Goal: Communication & Community: Participate in discussion

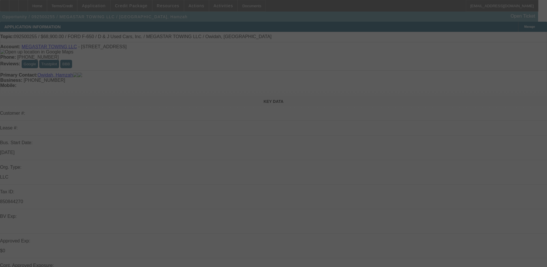
select select "0"
select select "0.1"
select select "4"
select select "0"
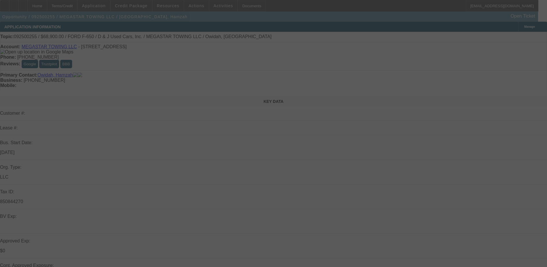
select select "2"
select select "0.1"
select select "4"
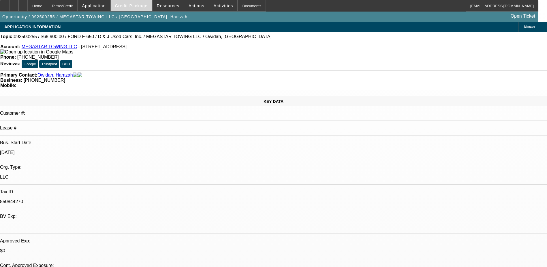
click at [142, 5] on span "Credit Package" at bounding box center [131, 5] width 33 height 5
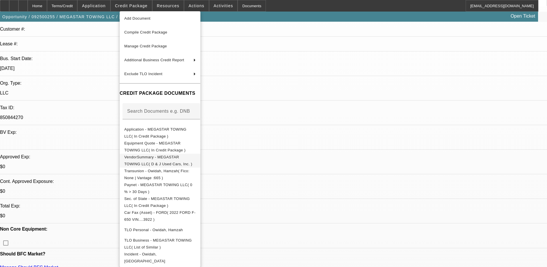
scroll to position [87, 0]
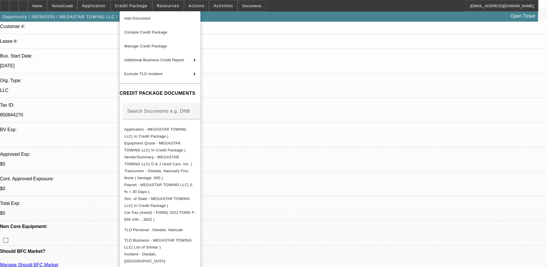
click at [367, 231] on div at bounding box center [273, 133] width 547 height 267
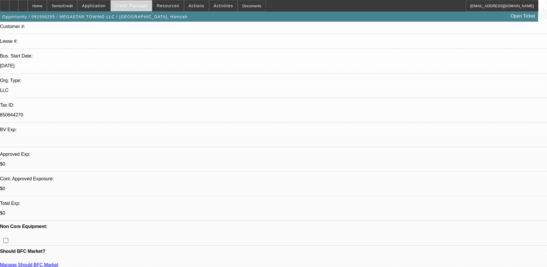
click at [146, 3] on span at bounding box center [131, 6] width 41 height 14
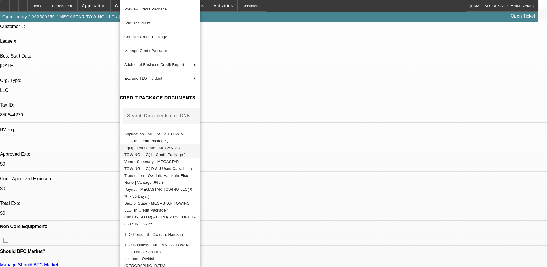
click at [156, 154] on button "Equipment Quote - MEGASTAR TOWING LLC( In Credit Package )" at bounding box center [160, 151] width 81 height 14
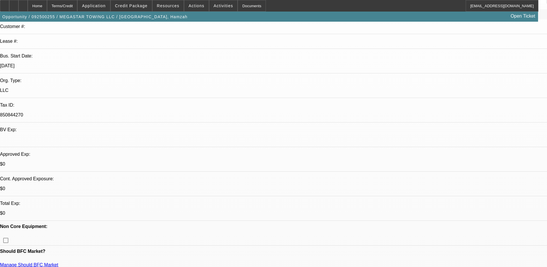
click at [423, 2] on div "Home Terms/Credit Application Credit Package Resources Actions Activities Docum…" at bounding box center [269, 6] width 539 height 12
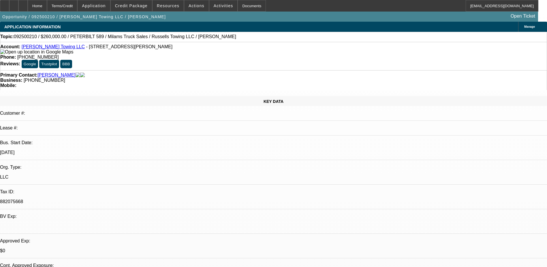
select select "0"
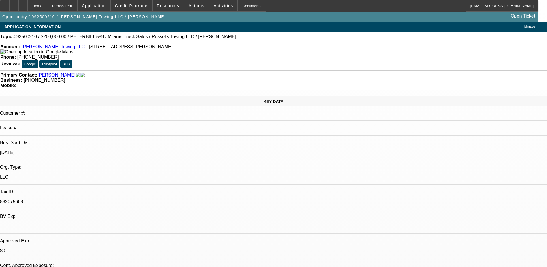
select select "0"
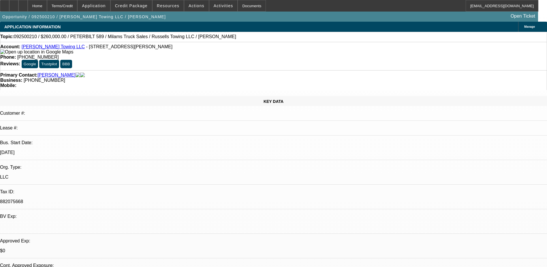
select select "0"
select select "1"
select select "3"
select select "6"
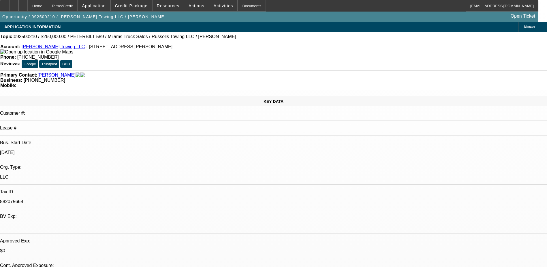
select select "1"
select select "3"
select select "6"
select select "1"
select select "3"
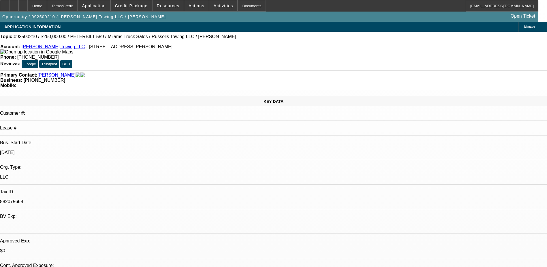
select select "6"
select select "1"
select select "3"
select select "6"
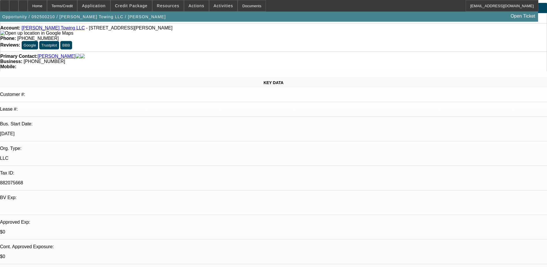
scroll to position [29, 0]
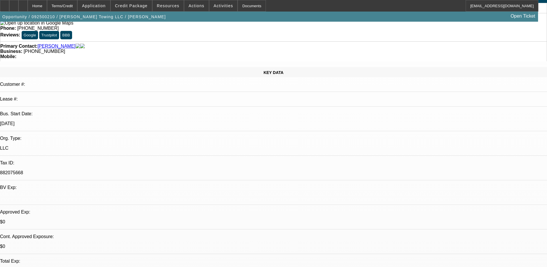
drag, startPoint x: 495, startPoint y: 51, endPoint x: 493, endPoint y: 55, distance: 4.8
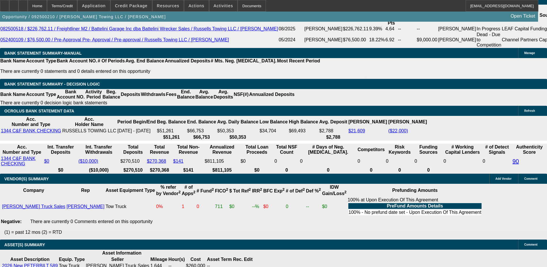
scroll to position [1039, 0]
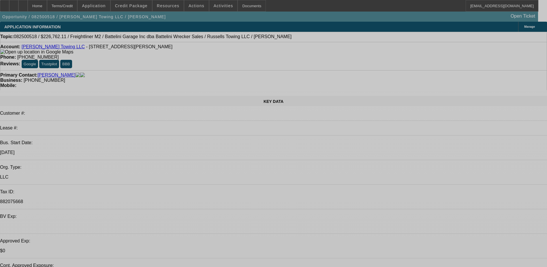
select select "0"
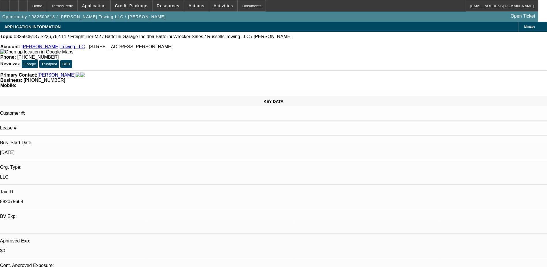
select select "0"
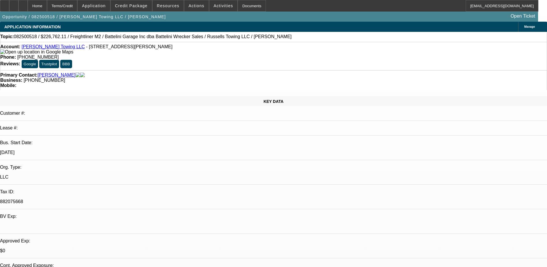
select select "0"
select select "1"
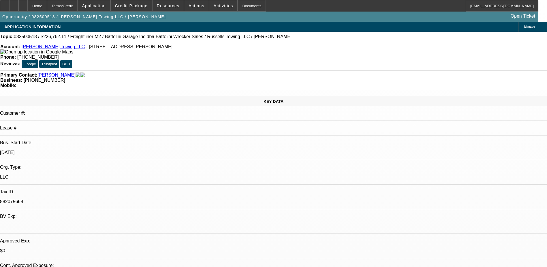
select select "3"
select select "6"
select select "1"
select select "3"
select select "6"
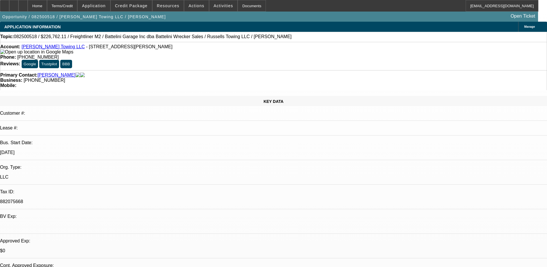
select select "1"
select select "3"
select select "6"
select select "1"
select select "3"
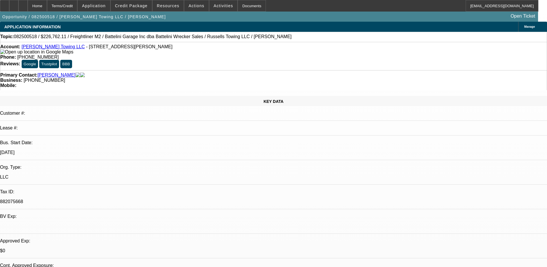
select select "6"
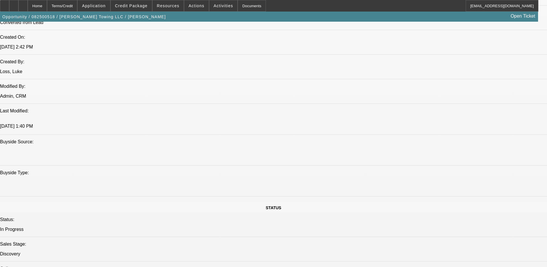
scroll to position [519, 0]
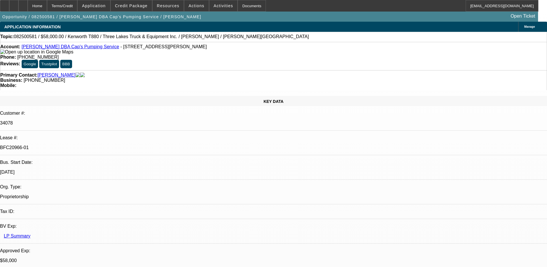
select select "0"
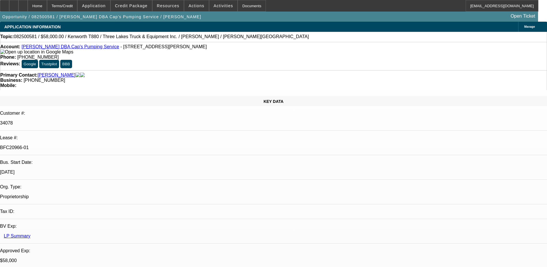
select select "0"
select select "0.1"
select select "0"
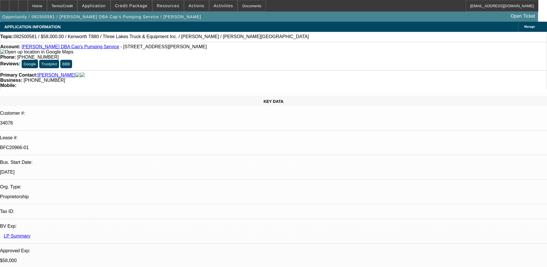
select select "0"
select select "0.1"
select select "1"
select select "9"
select select "6"
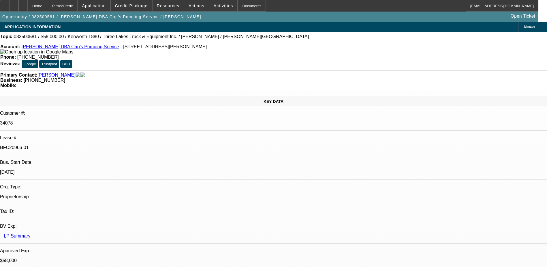
select select "1"
select select "9"
select select "6"
select select "1"
select select "9"
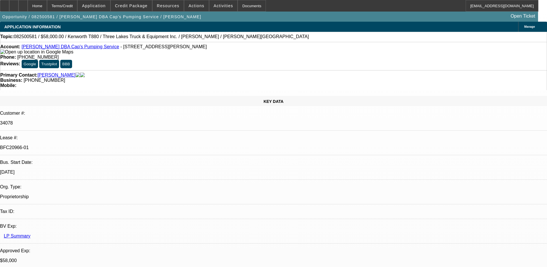
select select "4"
select select "1"
select select "4"
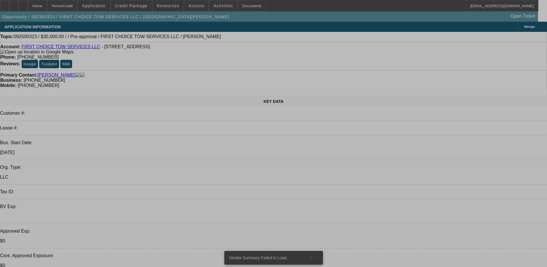
select select "0"
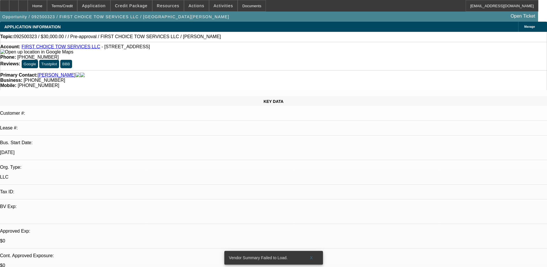
select select "2"
select select "0.1"
select select "1"
select select "2"
select select "4"
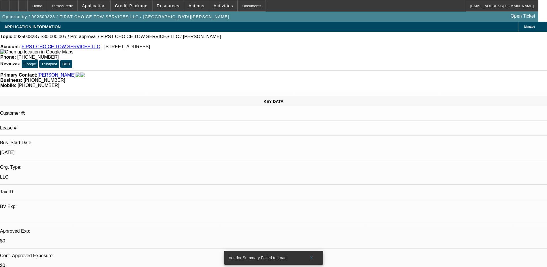
scroll to position [80, 0]
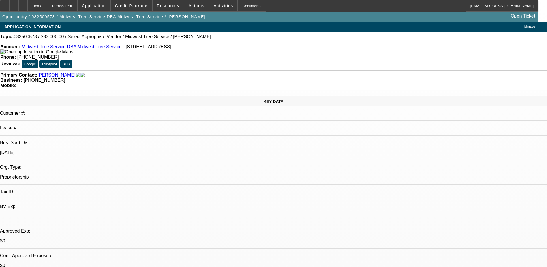
select select "0"
select select "2"
select select "0.1"
select select "4"
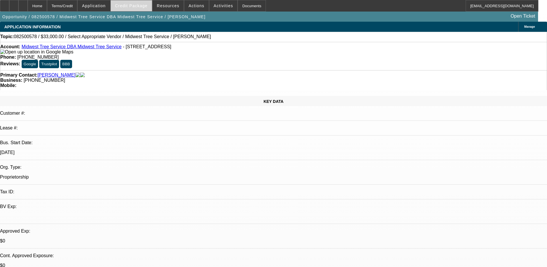
click at [138, 1] on span at bounding box center [131, 6] width 41 height 14
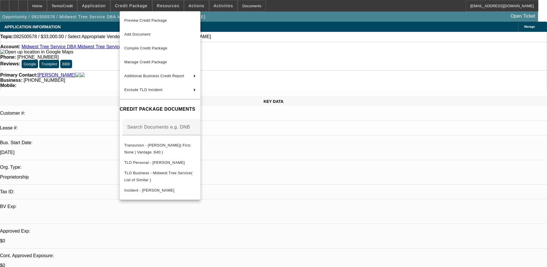
drag, startPoint x: 433, startPoint y: 215, endPoint x: 426, endPoint y: 186, distance: 30.3
click at [430, 206] on div at bounding box center [273, 133] width 547 height 267
